Goal: Check status: Check status

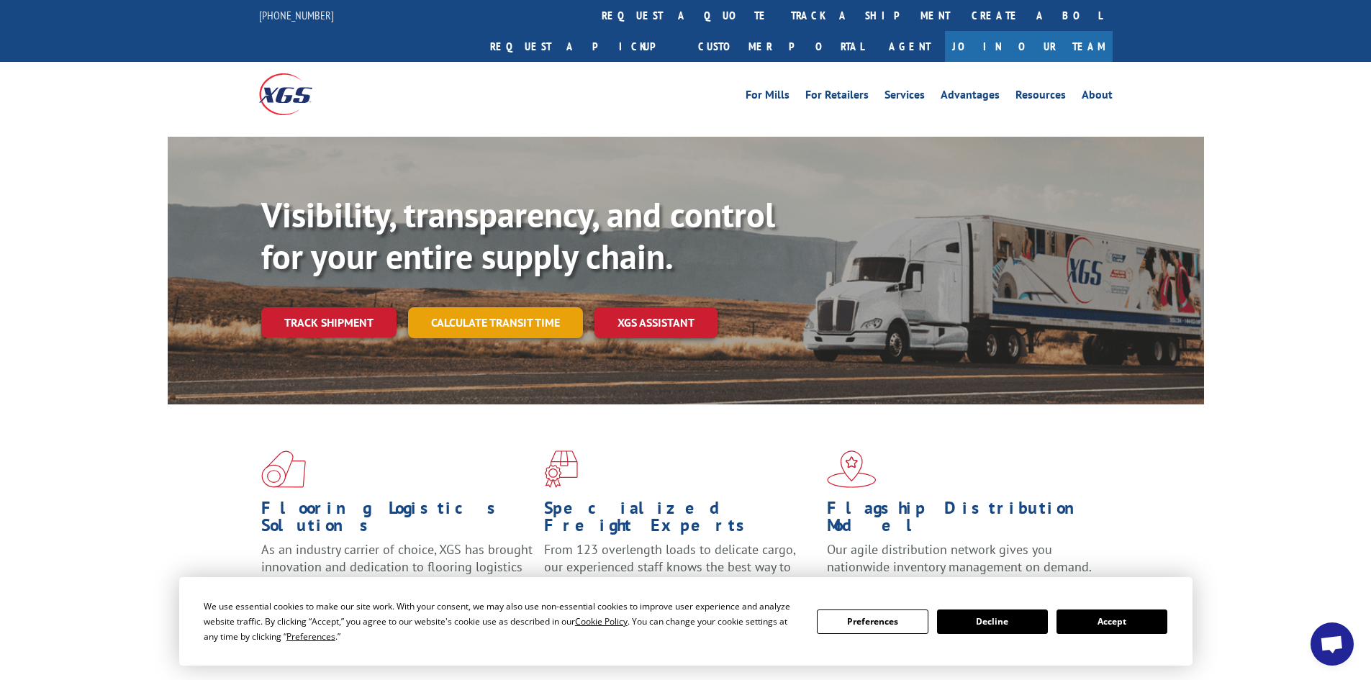
click at [521, 307] on link "Calculate transit time" at bounding box center [495, 322] width 175 height 31
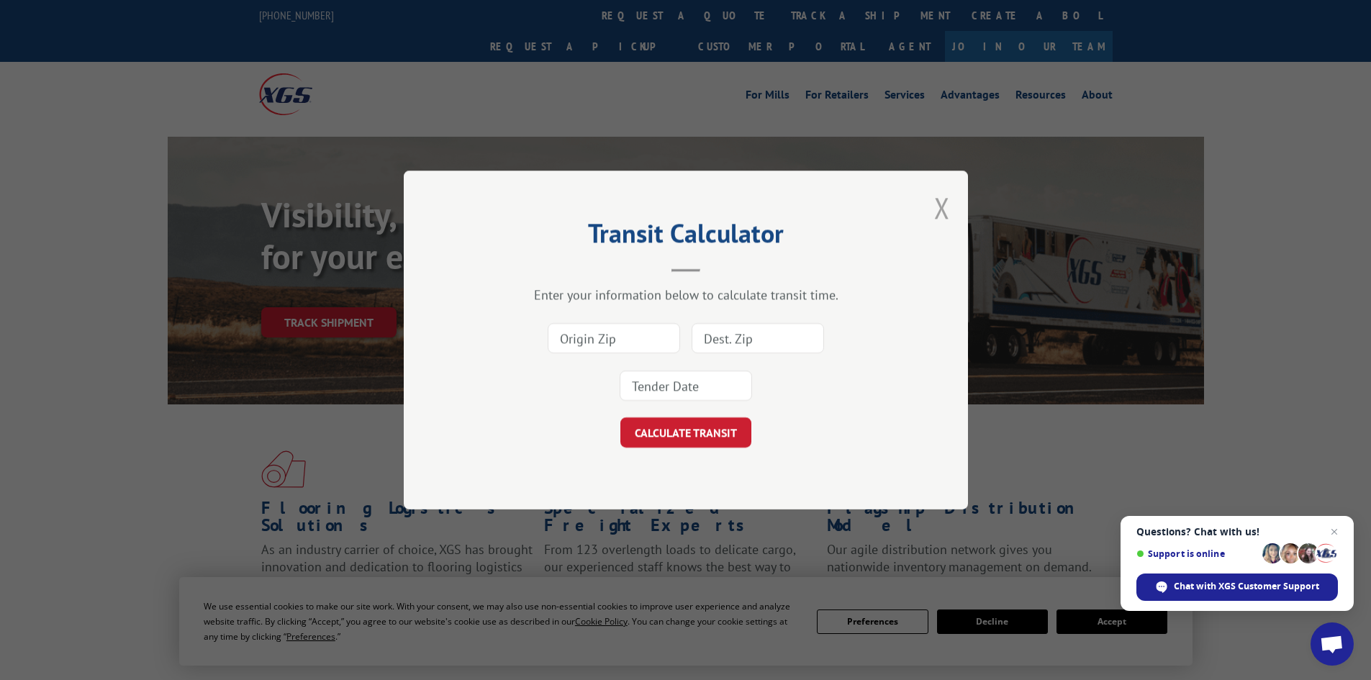
click at [945, 206] on button "Close modal" at bounding box center [942, 208] width 16 height 38
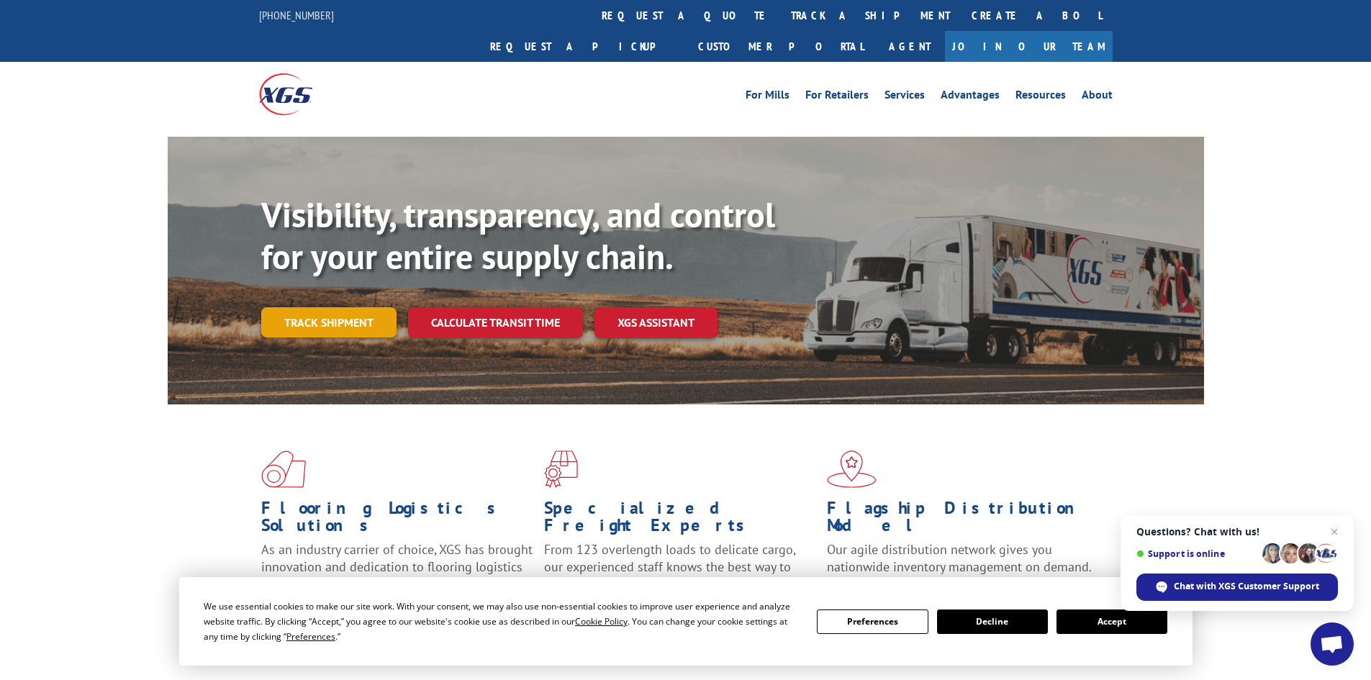
click at [336, 307] on link "Track shipment" at bounding box center [328, 322] width 135 height 30
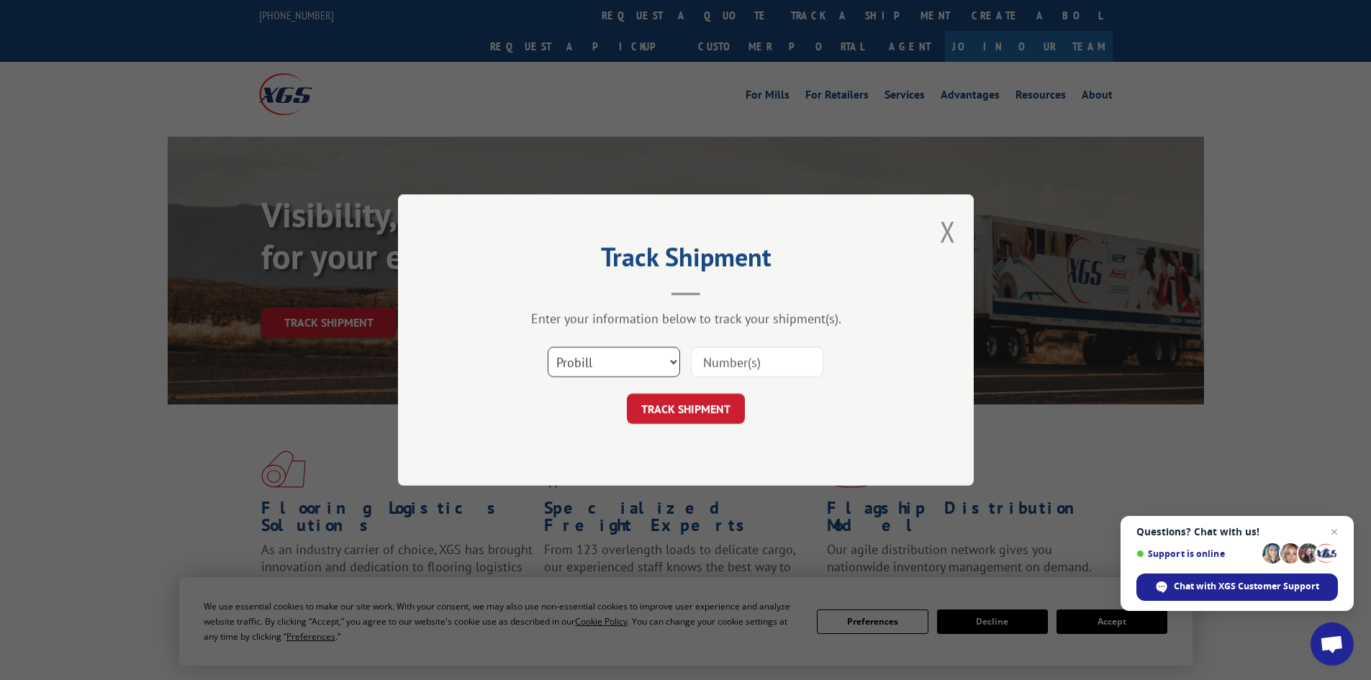
click at [670, 363] on select "Select category... Probill BOL PO" at bounding box center [614, 362] width 132 height 30
select select "bol"
click at [548, 347] on select "Select category... Probill BOL PO" at bounding box center [614, 362] width 132 height 30
click at [724, 357] on input at bounding box center [757, 362] width 132 height 30
type input "6083391"
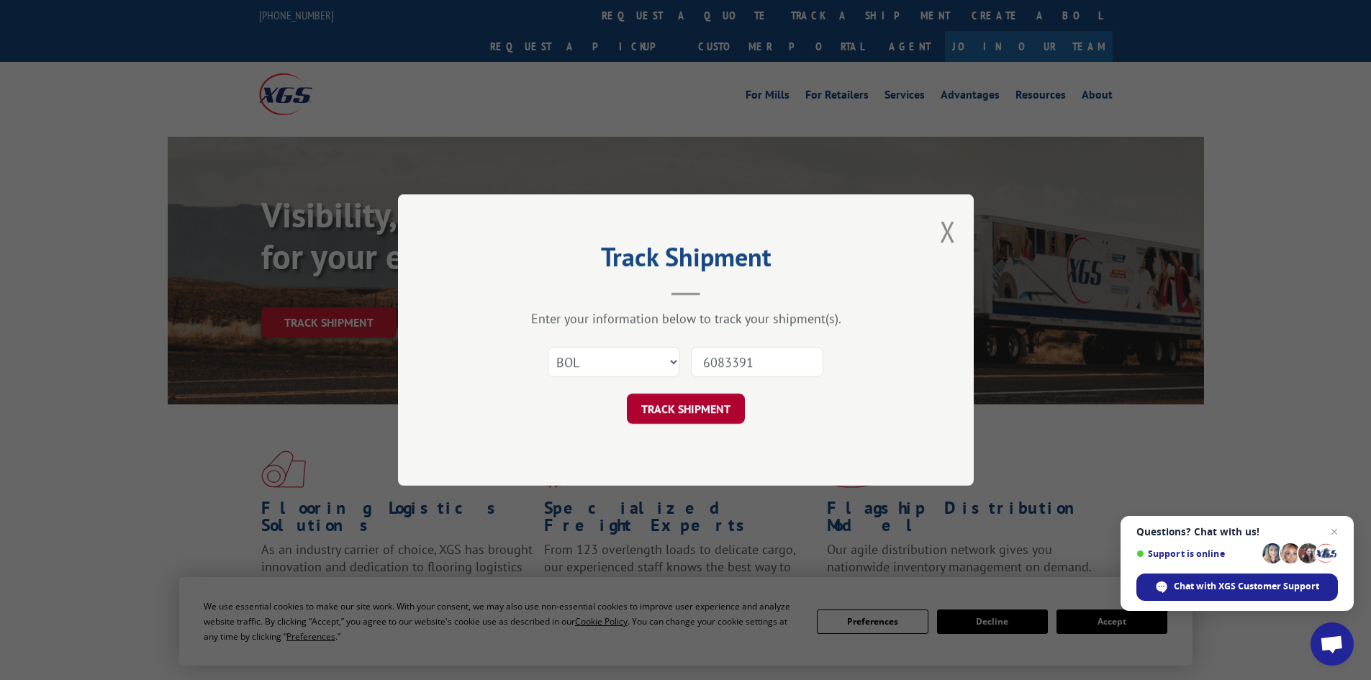
click at [667, 410] on button "TRACK SHIPMENT" at bounding box center [686, 409] width 118 height 30
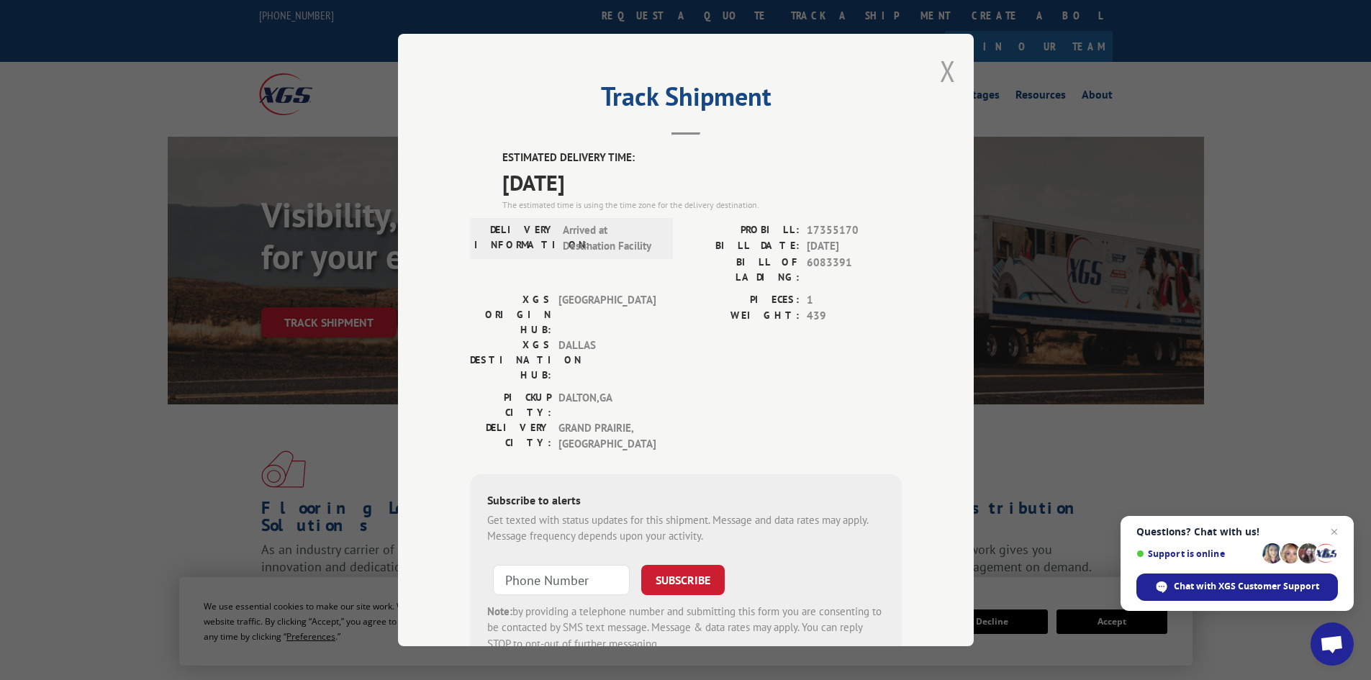
click at [940, 72] on button "Close modal" at bounding box center [948, 71] width 16 height 38
